Goal: Task Accomplishment & Management: Manage account settings

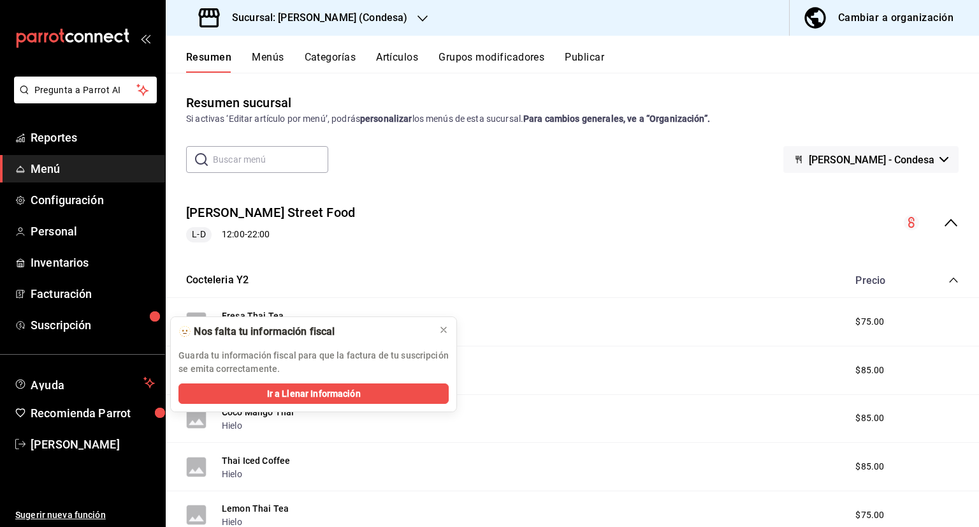
click at [364, 18] on h3 "Sucursal: [PERSON_NAME] (Condesa)" at bounding box center [315, 17] width 186 height 15
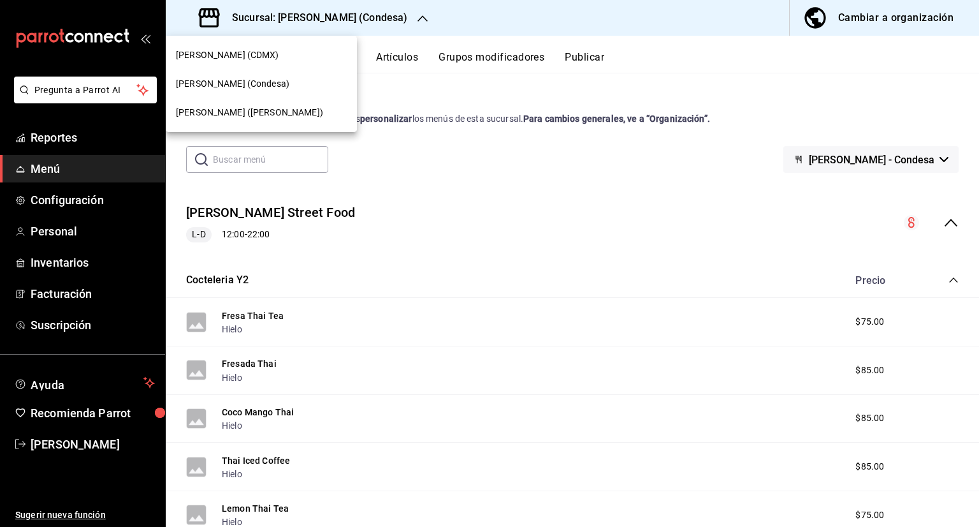
click at [242, 121] on div "[PERSON_NAME] ([PERSON_NAME])" at bounding box center [261, 112] width 191 height 29
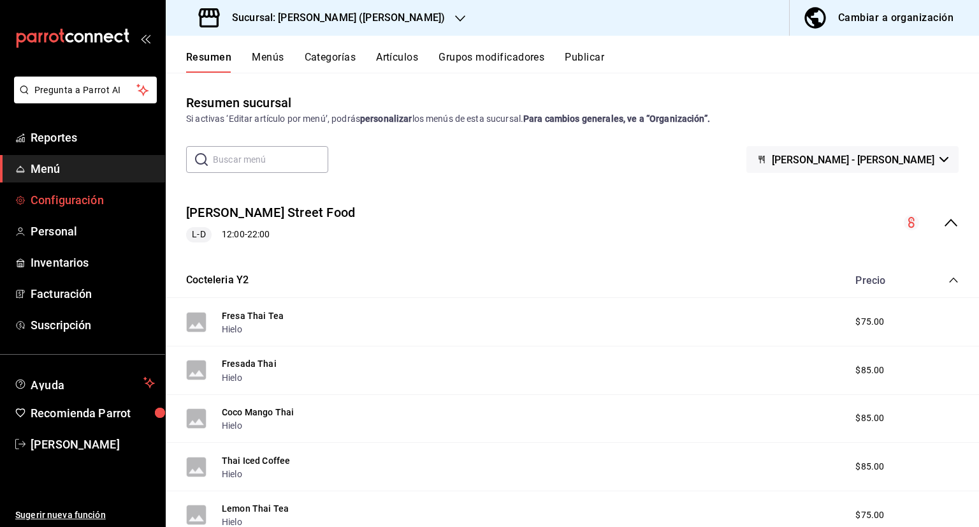
click at [84, 208] on span "Configuración" at bounding box center [93, 199] width 124 height 17
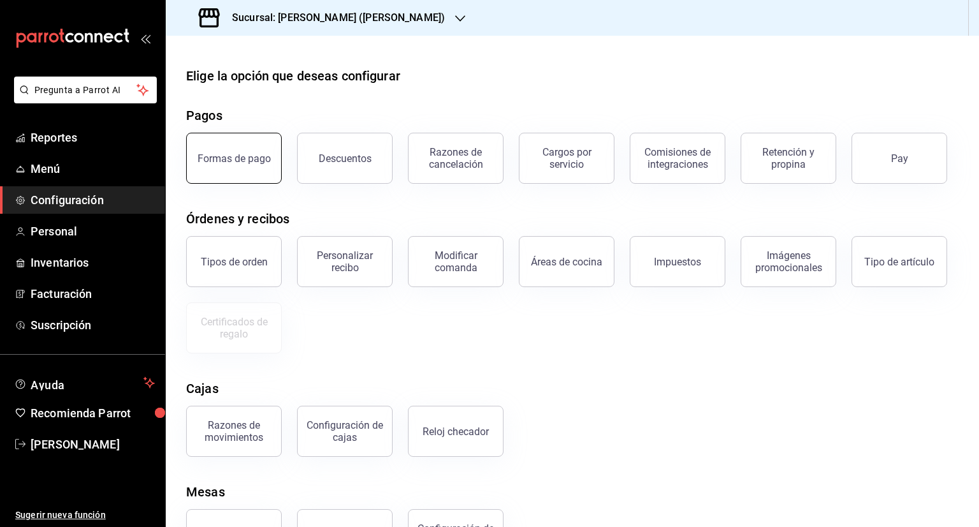
click at [255, 144] on button "Formas de pago" at bounding box center [234, 158] width 96 height 51
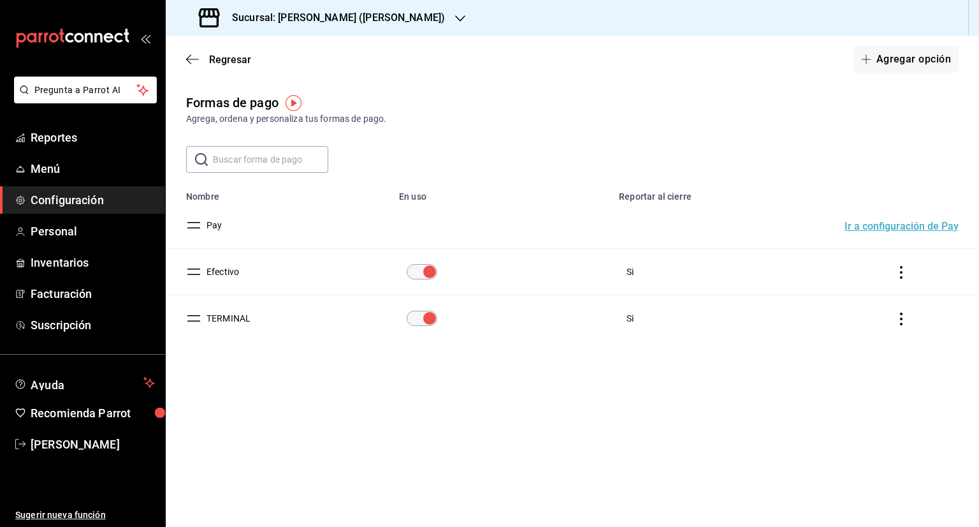
click at [907, 271] on icon "actions" at bounding box center [901, 272] width 13 height 13
click at [859, 274] on li "Eliminar" at bounding box center [854, 290] width 107 height 36
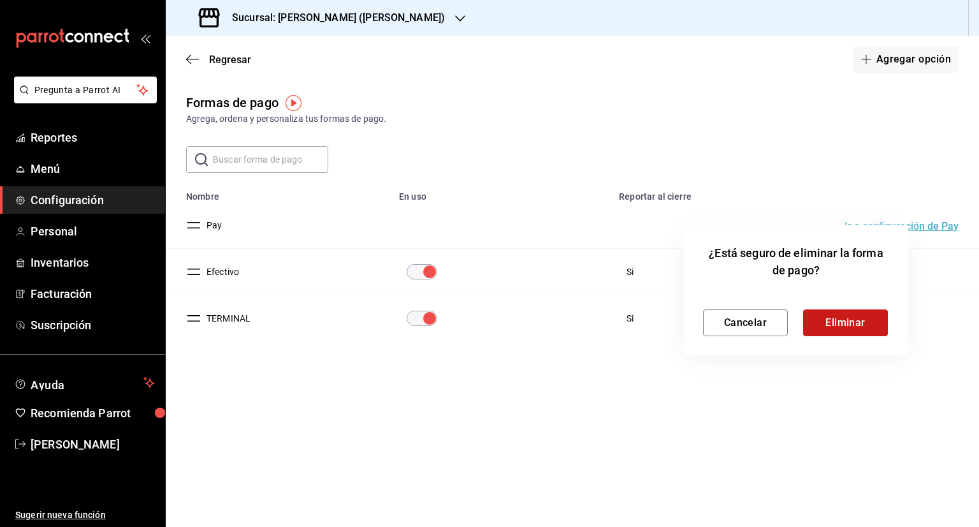
click at [849, 335] on button "Eliminar" at bounding box center [845, 322] width 85 height 27
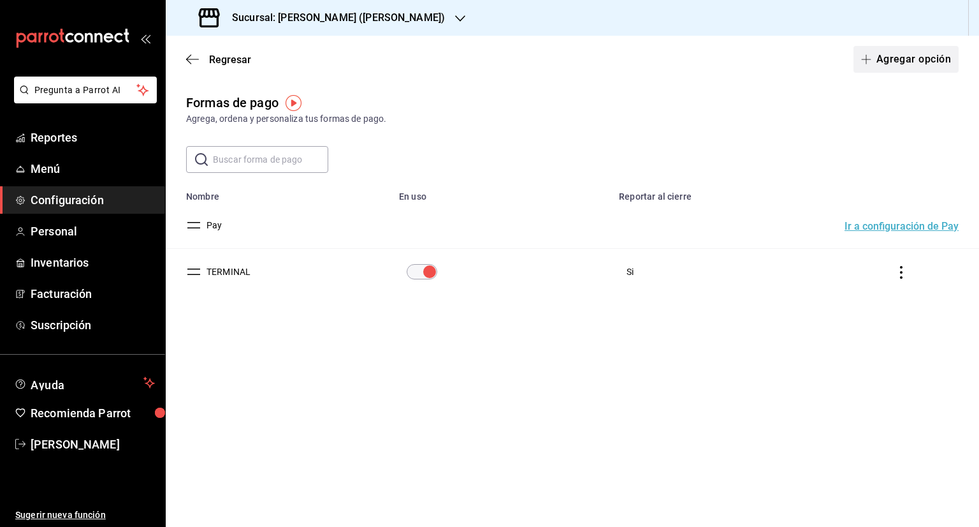
click at [921, 59] on button "Agregar opción" at bounding box center [906, 59] width 105 height 27
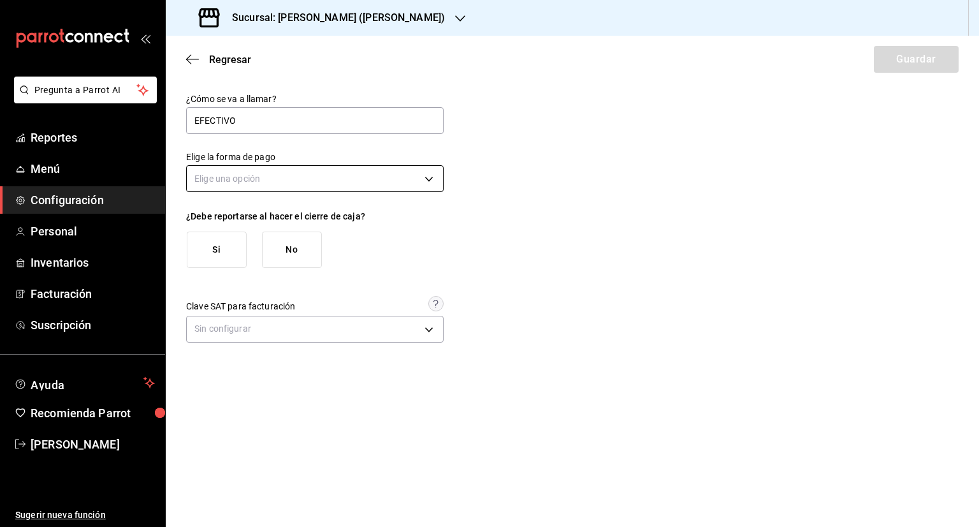
type input "EFECTIVO"
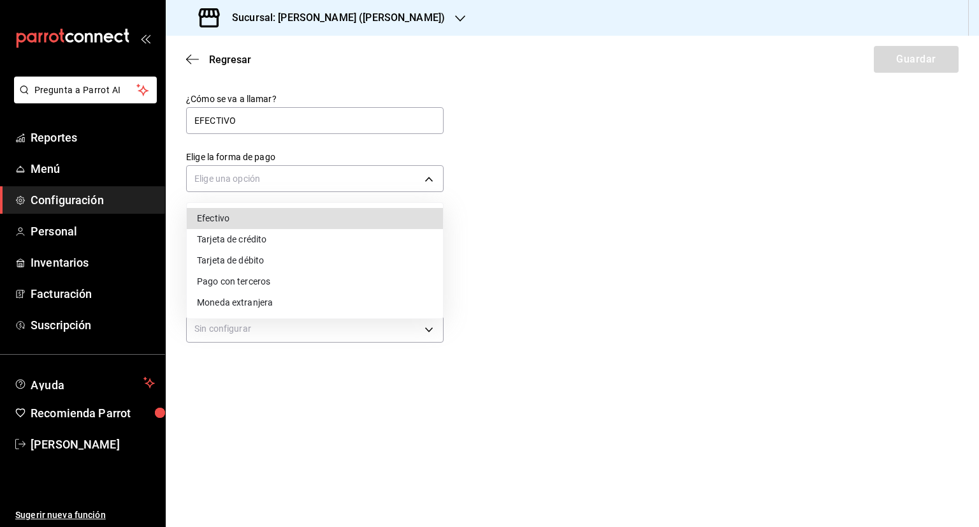
click at [311, 174] on body "Pregunta a Parrot AI Reportes Menú Configuración Personal Inventarios Facturaci…" at bounding box center [489, 263] width 979 height 527
click at [258, 220] on li "Efectivo" at bounding box center [315, 218] width 256 height 21
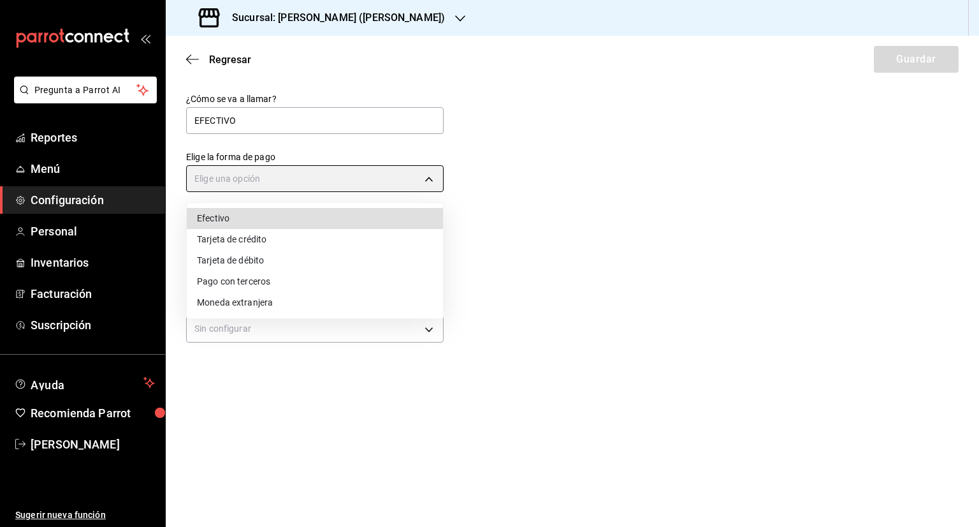
type input "CASH"
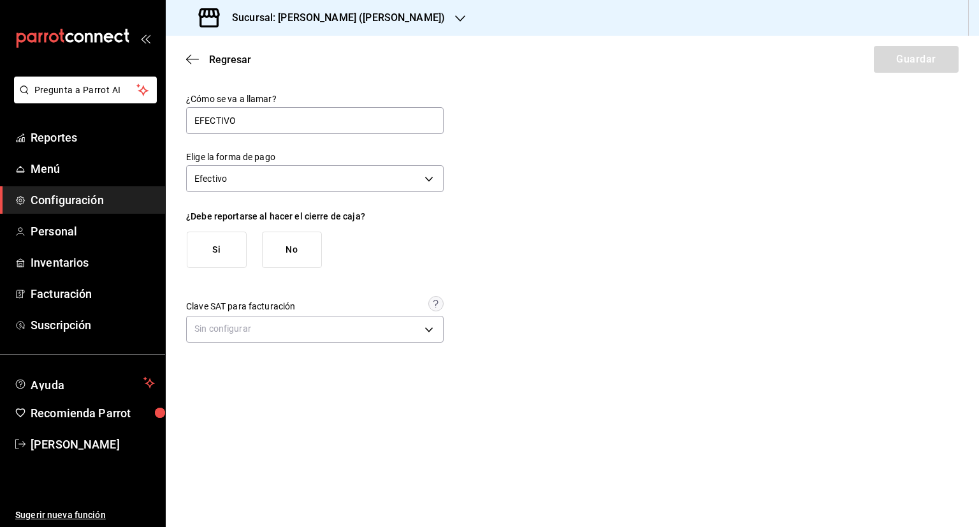
click at [211, 256] on button "Si" at bounding box center [217, 249] width 60 height 36
click at [921, 53] on button "Guardar" at bounding box center [916, 59] width 85 height 27
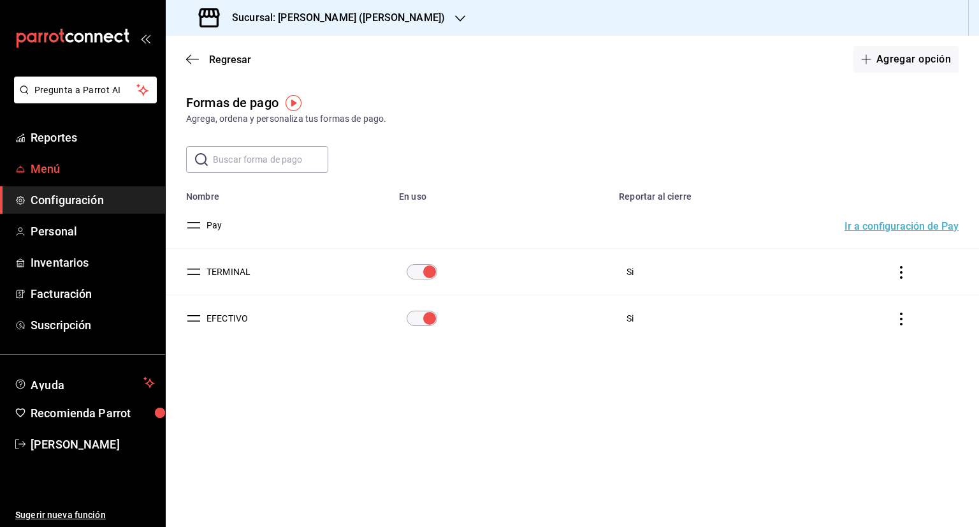
click at [22, 172] on icon "mailbox folders" at bounding box center [20, 169] width 10 height 10
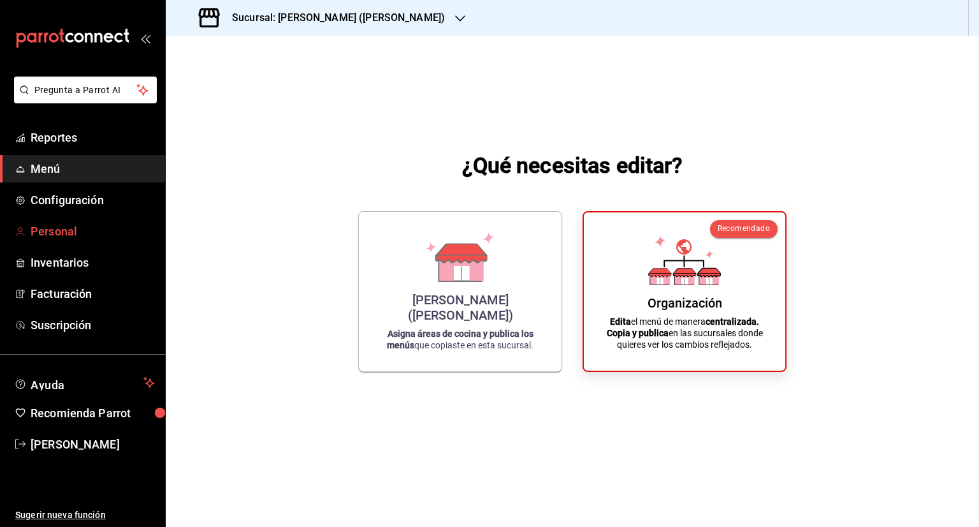
click at [74, 233] on span "Personal" at bounding box center [93, 230] width 124 height 17
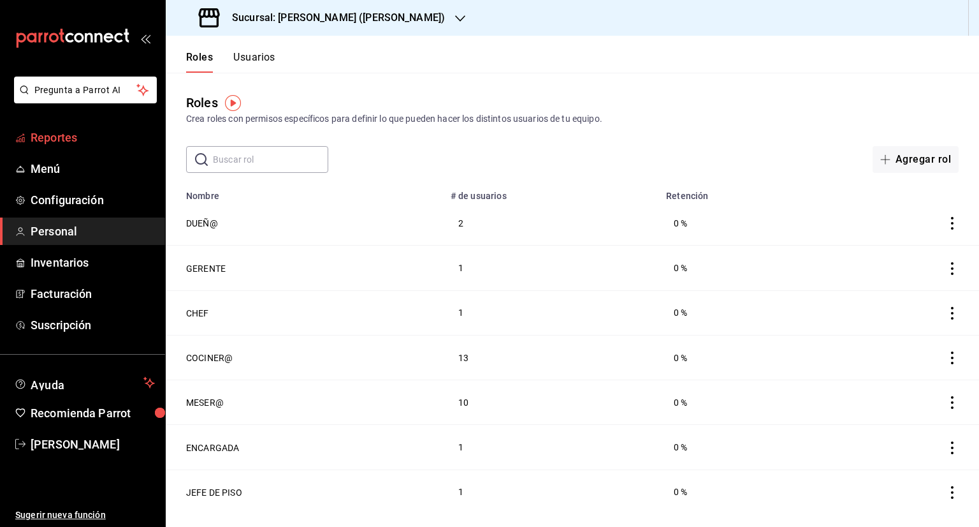
click at [97, 138] on span "Reportes" at bounding box center [93, 137] width 124 height 17
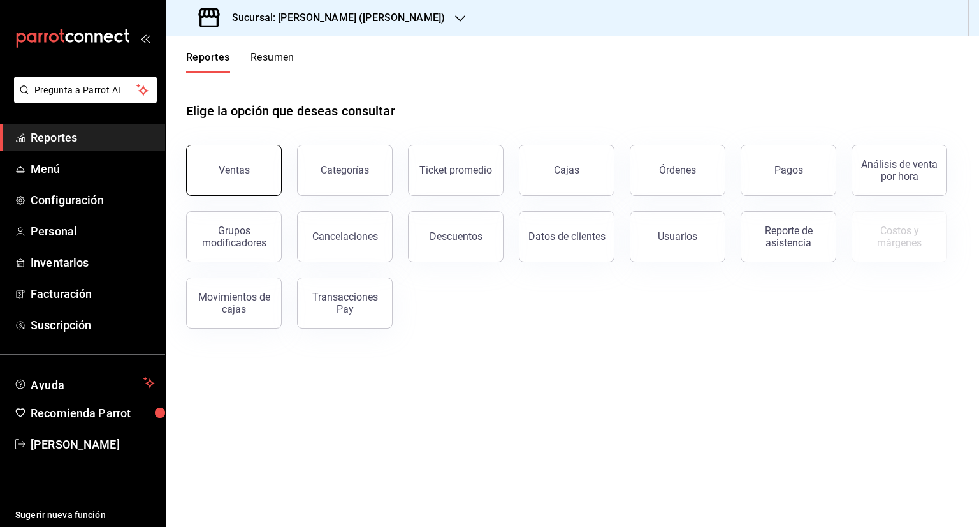
click at [242, 164] on button "Ventas" at bounding box center [234, 170] width 96 height 51
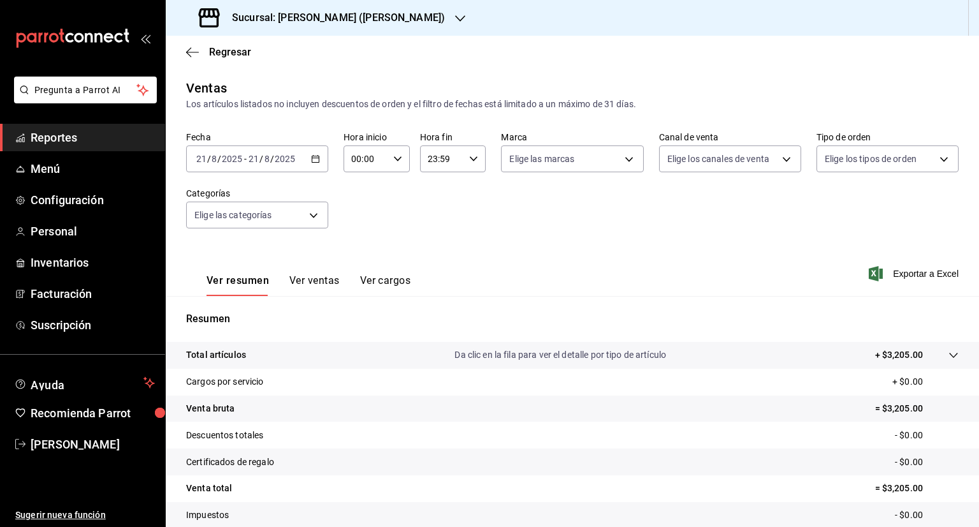
scroll to position [84, 0]
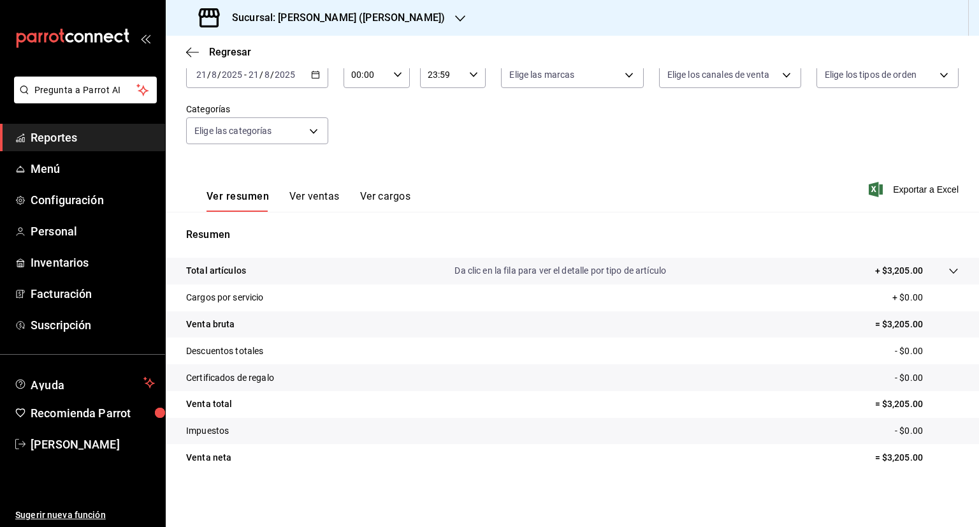
click at [324, 196] on button "Ver ventas" at bounding box center [314, 201] width 50 height 22
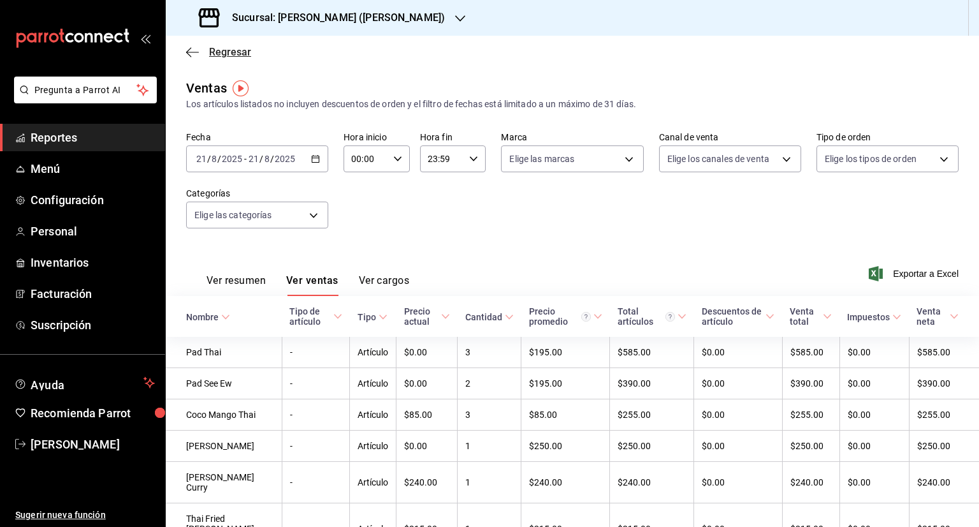
click at [199, 54] on span "Regresar" at bounding box center [218, 52] width 65 height 12
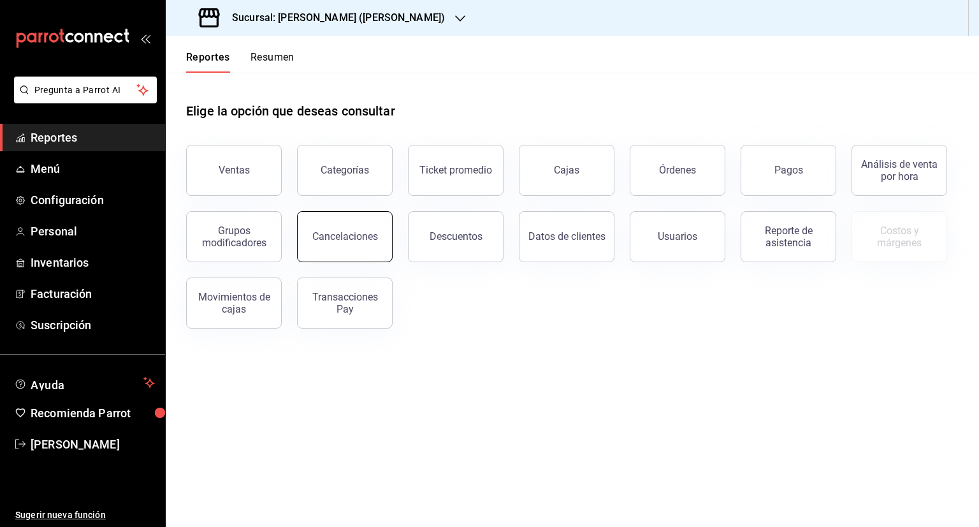
click at [335, 216] on button "Cancelaciones" at bounding box center [345, 236] width 96 height 51
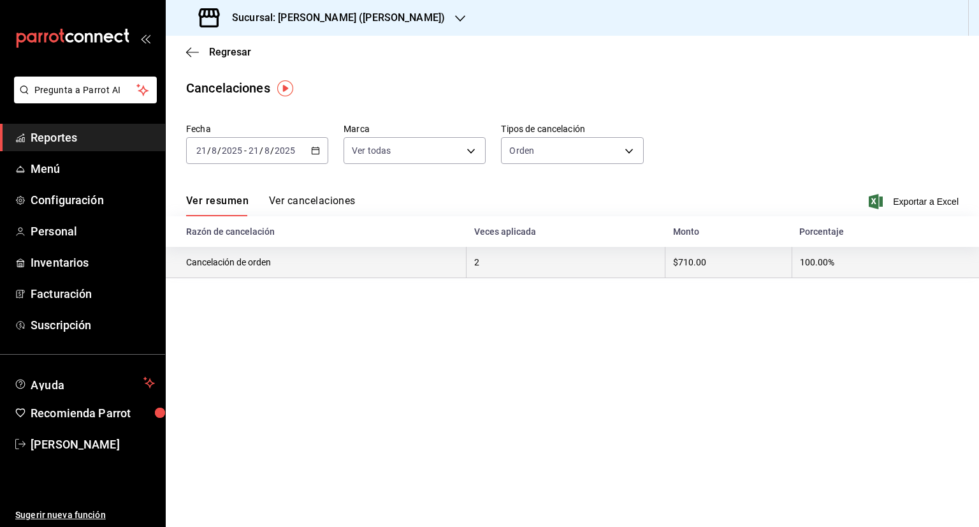
click at [508, 268] on th "2" at bounding box center [566, 262] width 199 height 31
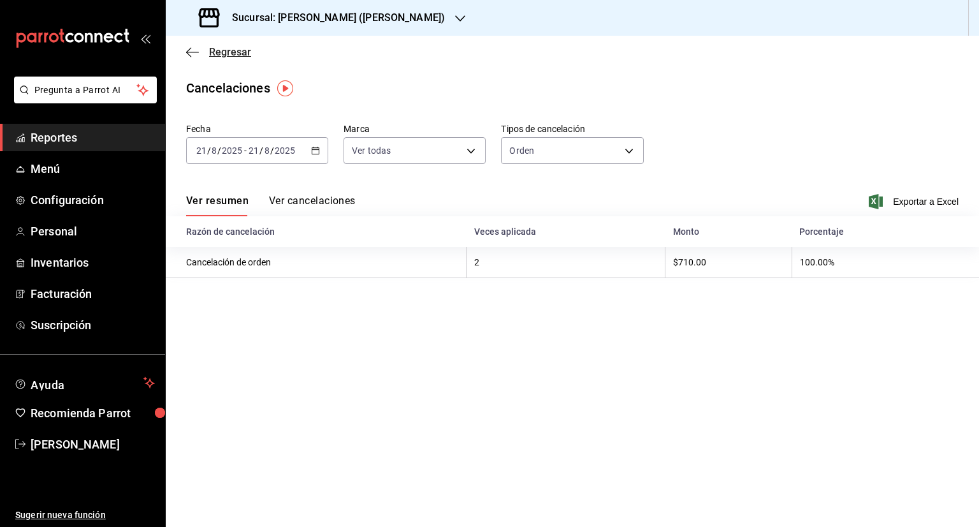
click at [193, 48] on icon "button" at bounding box center [192, 52] width 13 height 11
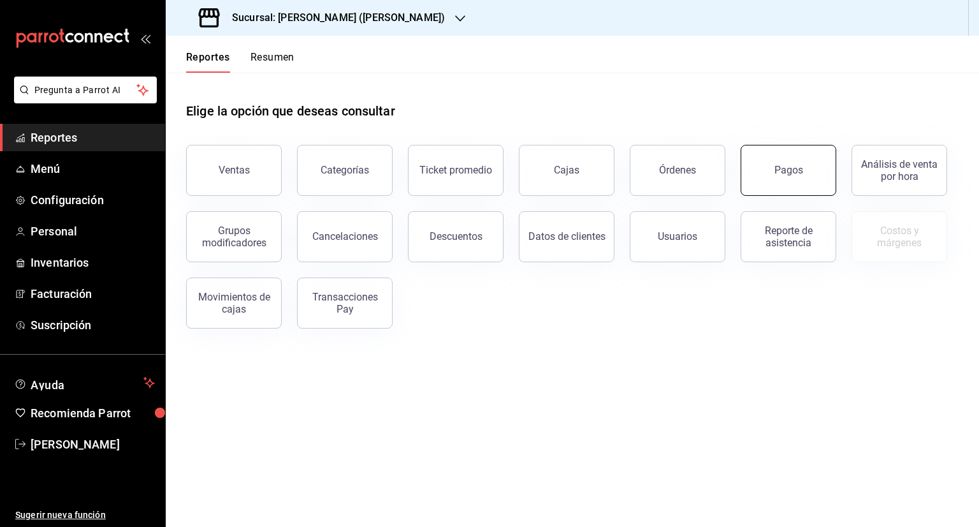
click at [762, 192] on button "Pagos" at bounding box center [789, 170] width 96 height 51
